Goal: Book appointment/travel/reservation

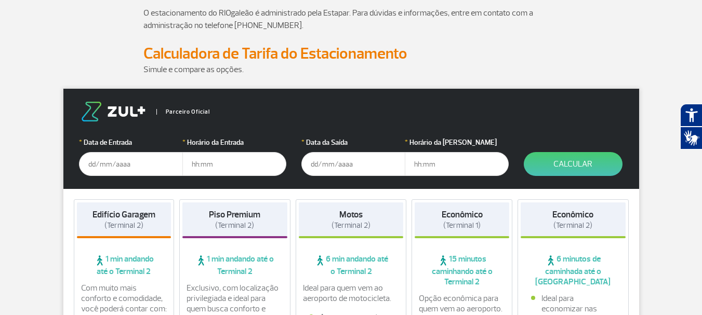
scroll to position [104, 0]
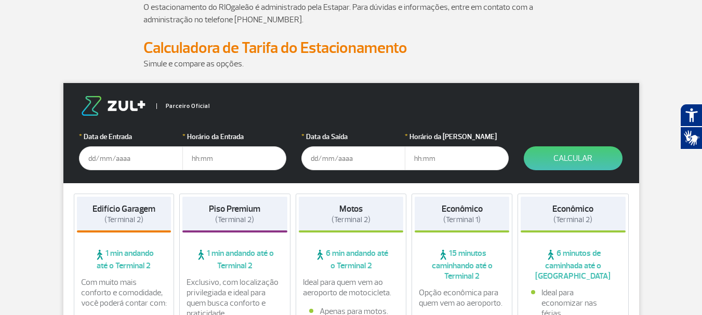
click at [91, 159] on input "text" at bounding box center [131, 158] width 104 height 24
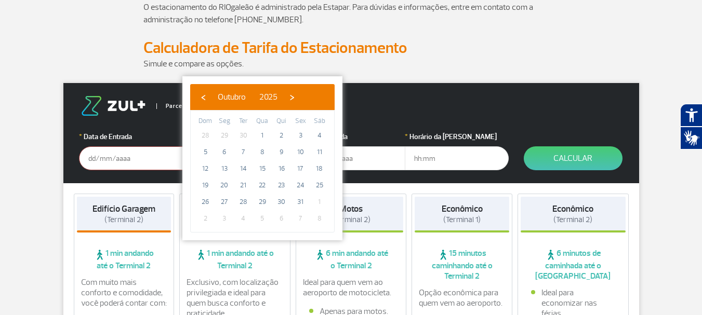
drag, startPoint x: 196, startPoint y: 169, endPoint x: 213, endPoint y: 172, distance: 17.5
click at [213, 172] on td "12" at bounding box center [205, 169] width 19 height 17
click at [207, 171] on span "12" at bounding box center [205, 169] width 17 height 17
type input "[DATE]"
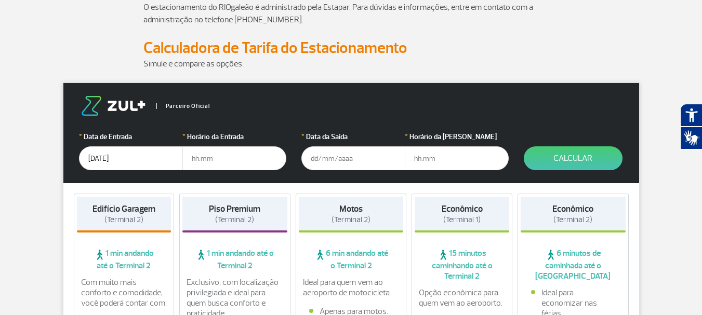
click at [200, 158] on input "text" at bounding box center [234, 158] width 104 height 24
type input "03:00"
type input "[DATE]"
type input "18:00"
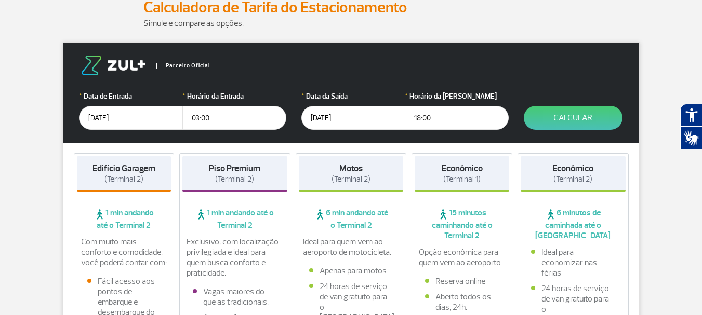
scroll to position [208, 0]
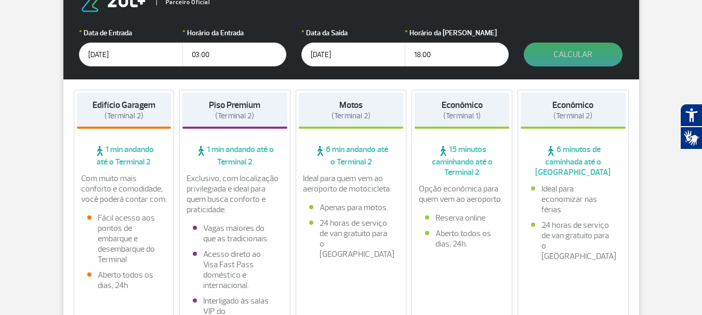
click at [569, 58] on button "Calcular" at bounding box center [573, 55] width 99 height 24
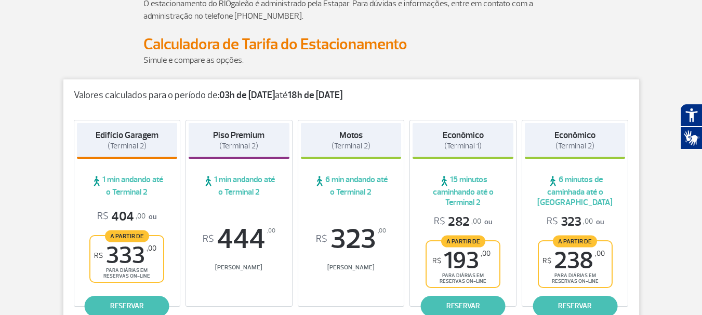
scroll to position [211, 0]
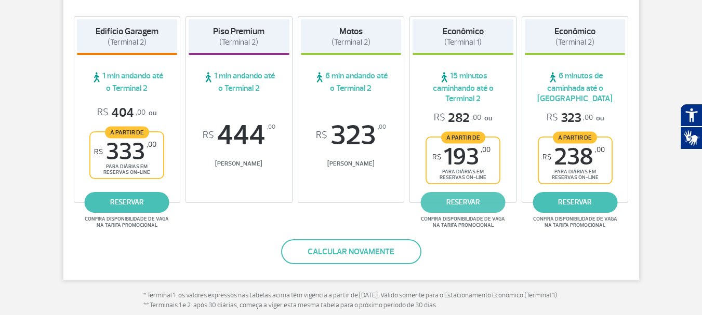
click at [492, 203] on link "reservar" at bounding box center [463, 202] width 85 height 21
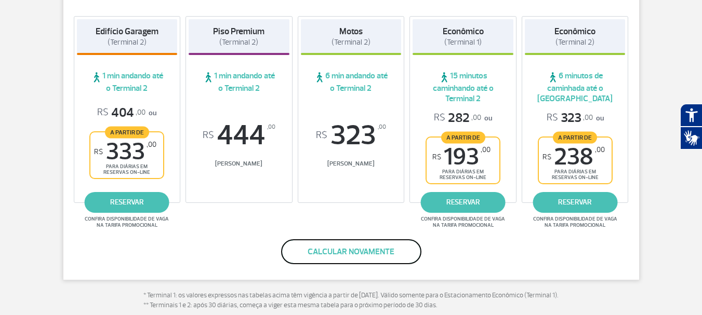
click at [312, 252] on button "Calcular novamente" at bounding box center [351, 251] width 140 height 25
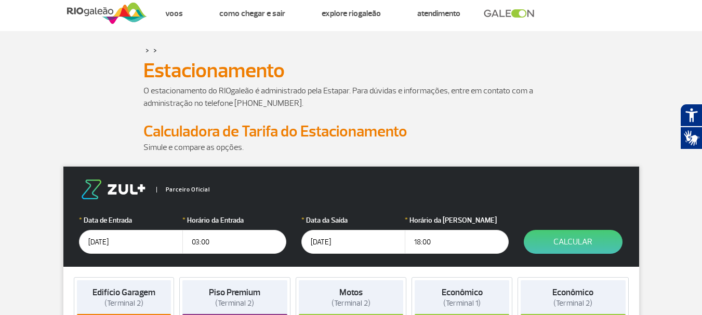
scroll to position [0, 0]
